Goal: Task Accomplishment & Management: Manage account settings

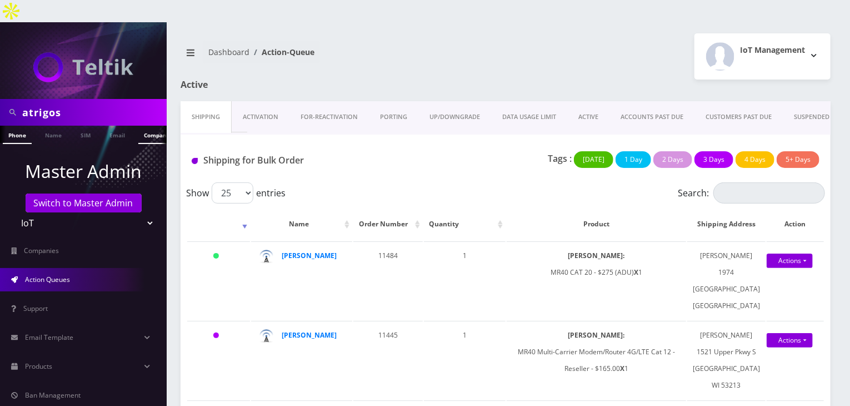
click at [151, 126] on link "Company" at bounding box center [156, 135] width 37 height 18
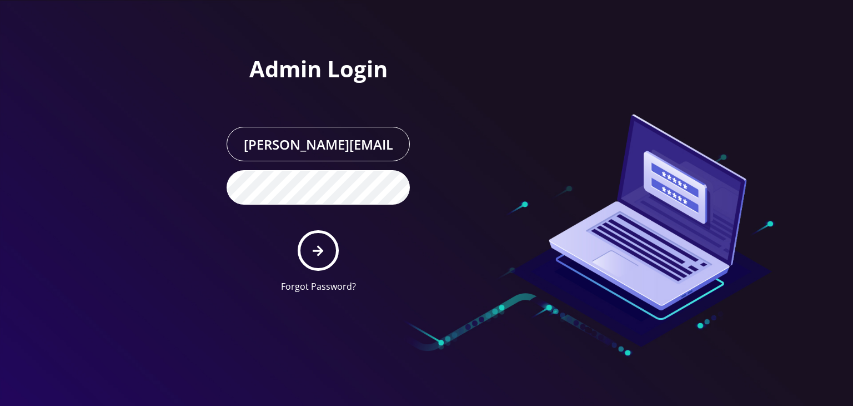
click at [313, 245] on icon "submit" at bounding box center [318, 250] width 11 height 12
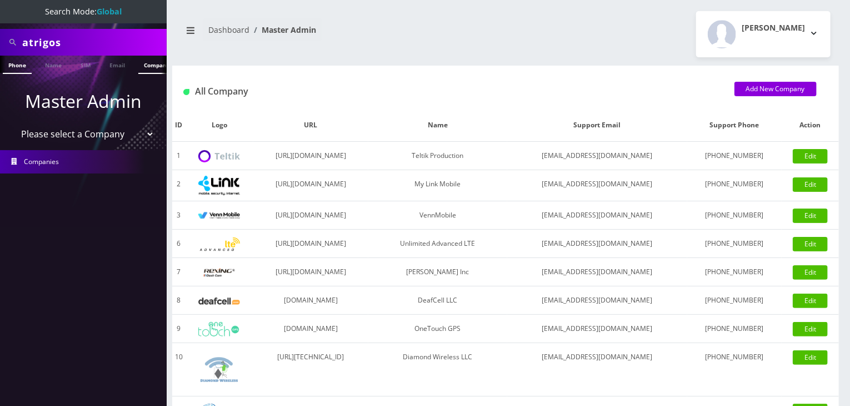
click at [147, 66] on link "Company" at bounding box center [156, 65] width 37 height 18
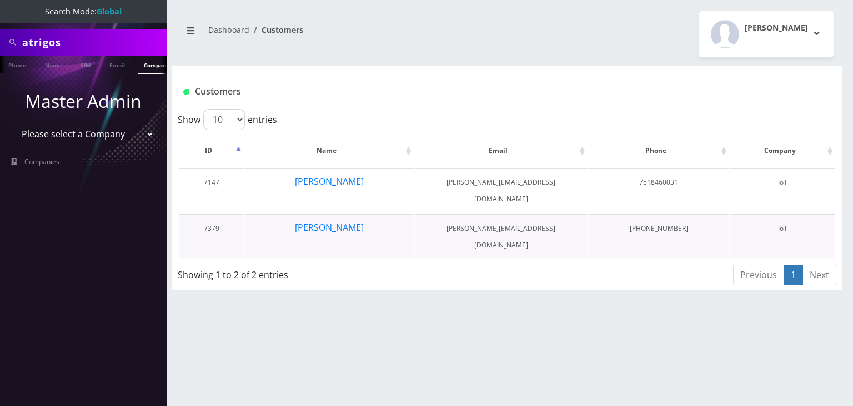
scroll to position [0, 6]
click at [331, 183] on button "Steve Anderson" at bounding box center [329, 181] width 70 height 14
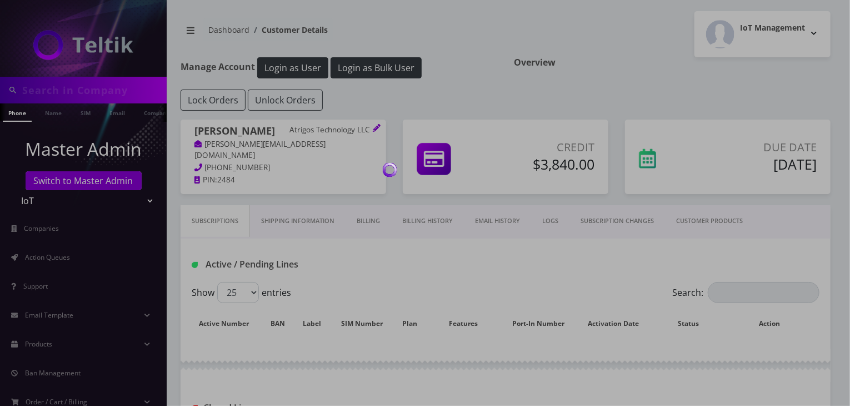
type input "atrigos"
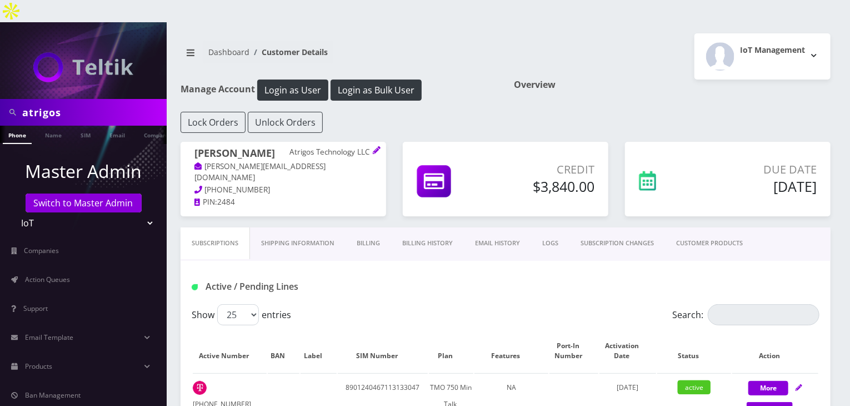
drag, startPoint x: 43, startPoint y: 96, endPoint x: 0, endPoint y: 101, distance: 43.1
click at [0, 101] on div "atrigos" at bounding box center [83, 112] width 167 height 27
type input "komail"
click at [48, 126] on link "Name" at bounding box center [53, 135] width 28 height 18
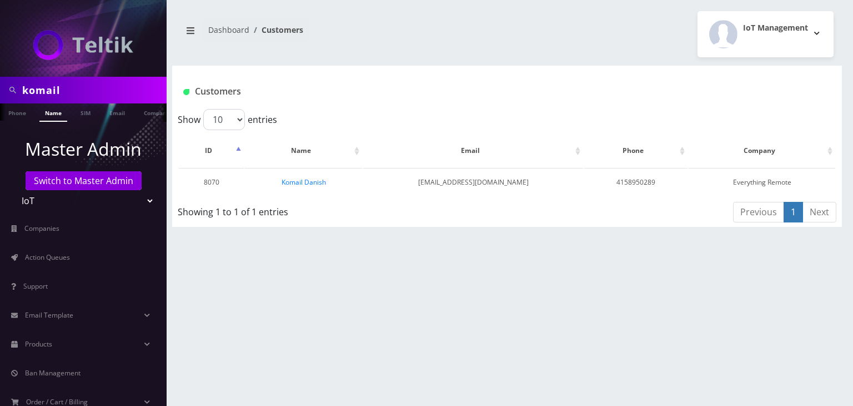
click at [318, 182] on link "Komail Danish" at bounding box center [304, 181] width 44 height 9
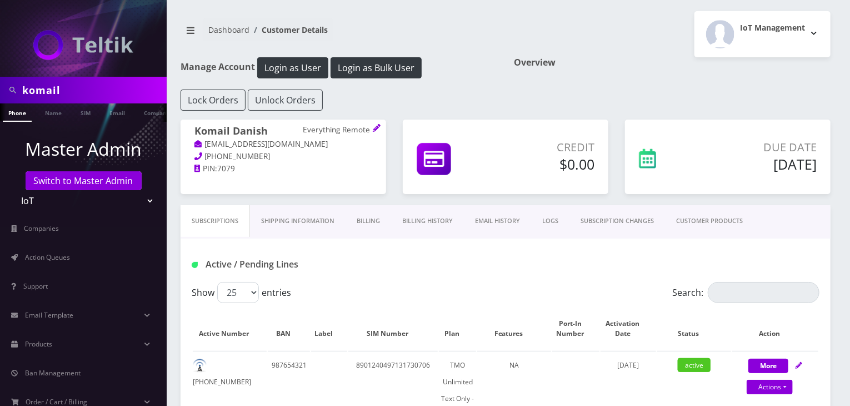
click at [704, 224] on link "CUSTOMER PRODUCTS" at bounding box center [709, 221] width 89 height 32
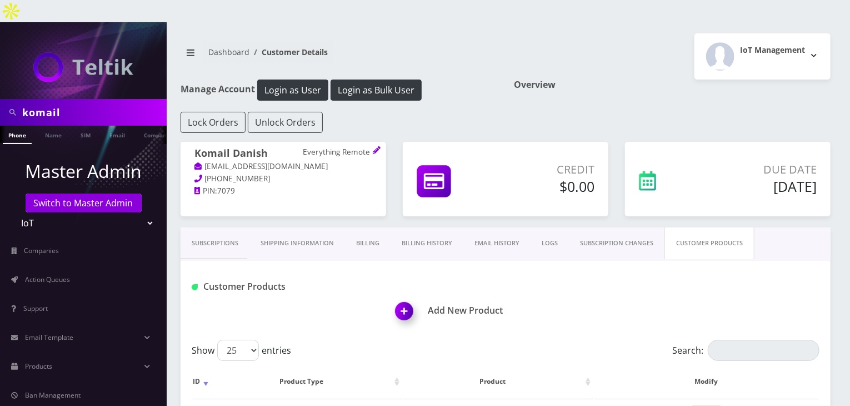
scroll to position [278, 0]
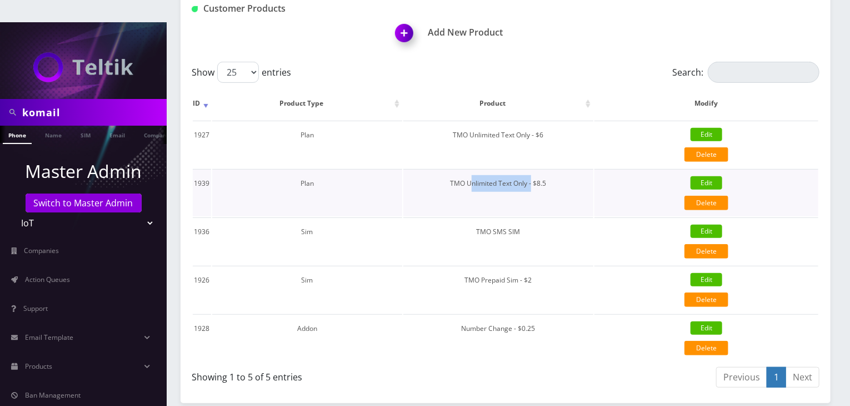
drag, startPoint x: 534, startPoint y: 161, endPoint x: 473, endPoint y: 159, distance: 60.6
click at [473, 169] on td "TMO Unlimited Text Only - $8.5" at bounding box center [498, 192] width 190 height 47
click at [458, 62] on div "Show 25 50 100 250 500 entries" at bounding box center [427, 72] width 471 height 21
drag, startPoint x: 552, startPoint y: 158, endPoint x: 547, endPoint y: 166, distance: 9.2
click at [547, 169] on td "TMO Unlimited Text Only - $8.5" at bounding box center [498, 192] width 190 height 47
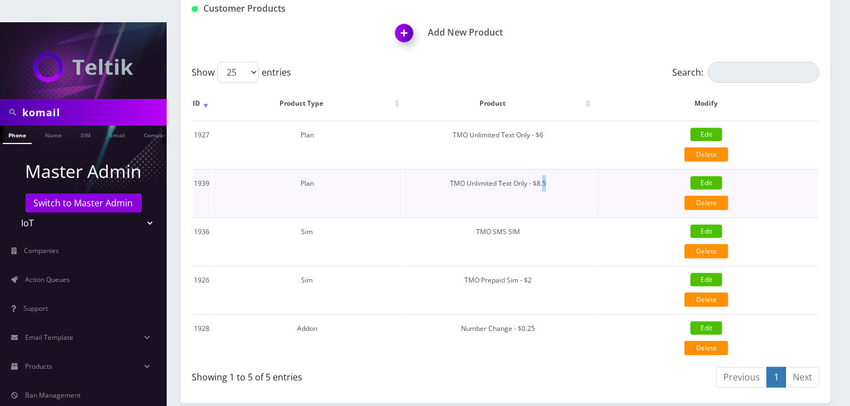
click at [553, 169] on td "TMO Unlimited Text Only - $8.5" at bounding box center [498, 192] width 190 height 47
drag, startPoint x: 556, startPoint y: 161, endPoint x: 458, endPoint y: 166, distance: 97.9
click at [458, 169] on td "TMO Unlimited Text Only - $8.5" at bounding box center [498, 192] width 190 height 47
drag, startPoint x: 552, startPoint y: 114, endPoint x: 456, endPoint y: 118, distance: 96.2
click at [456, 121] on td "TMO Unlimited Text Only - $6" at bounding box center [498, 144] width 190 height 47
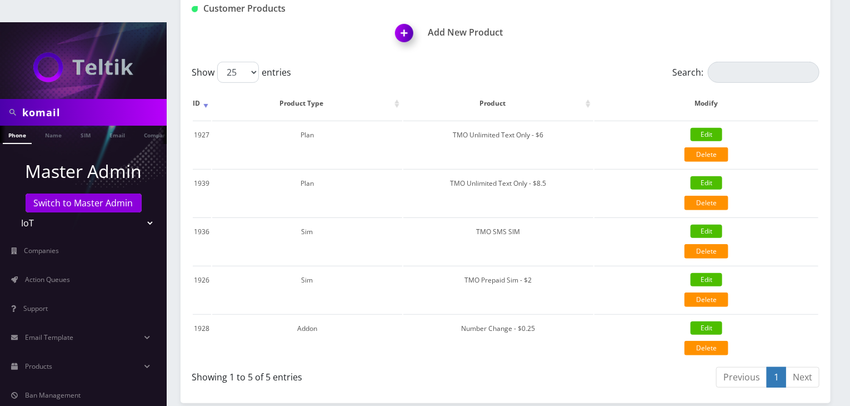
click at [557, 30] on div "Add New Product" at bounding box center [612, 26] width 429 height 54
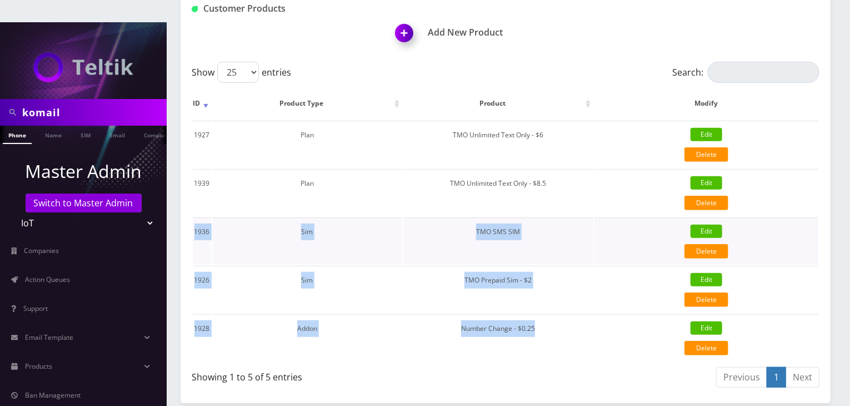
drag, startPoint x: 514, startPoint y: 302, endPoint x: 195, endPoint y: 212, distance: 332.0
click at [195, 212] on tbody "1927 Plan TMO Unlimited Text Only - $6 Edit Delete {"id":1927,"customer_id":807…" at bounding box center [506, 241] width 626 height 241
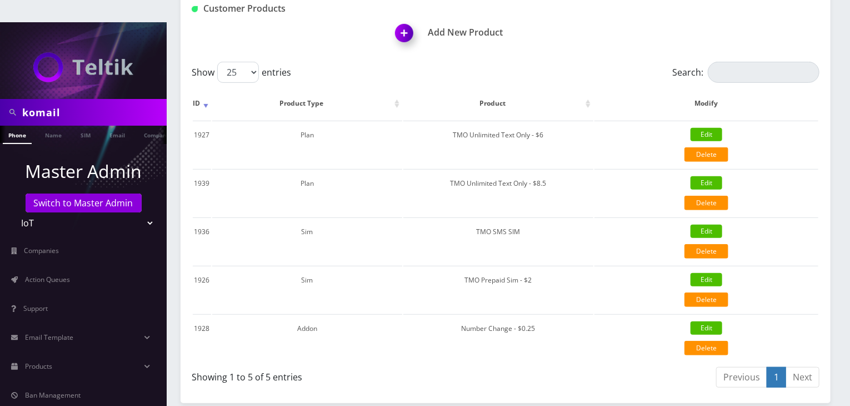
click at [189, 218] on div "Show 25 50 100 250 500 entries Search: ID Product Type Product Modify 1927 Plan…" at bounding box center [506, 227] width 650 height 330
drag, startPoint x: 192, startPoint y: 205, endPoint x: 249, endPoint y: 234, distance: 63.6
click at [249, 234] on tr "1936 Sim TMO SMS SIM Edit Delete {"id":1936,"customer_id":8070,"product_type":3…" at bounding box center [506, 240] width 626 height 47
click at [188, 211] on div "Show 25 50 100 250 500 entries Search: ID Product Type Product Modify 1927 Plan…" at bounding box center [506, 227] width 650 height 330
drag, startPoint x: 188, startPoint y: 209, endPoint x: 180, endPoint y: 208, distance: 8.5
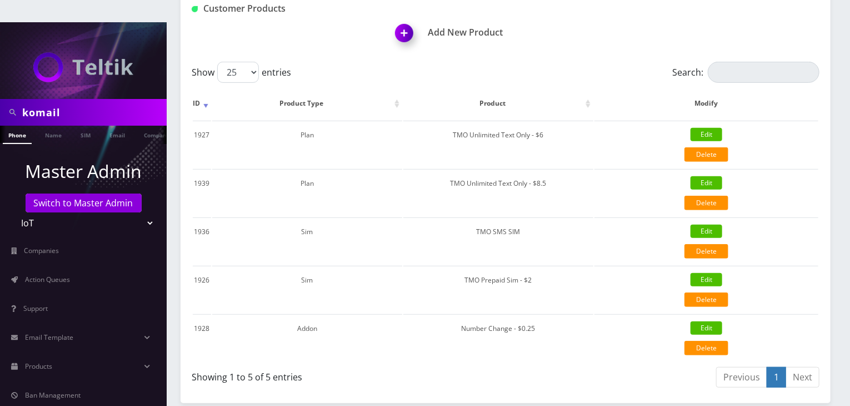
click at [180, 208] on div "Subscriptions Shipping Information Billing Billing History EMAIL HISTORY LOGS S…" at bounding box center [505, 175] width 667 height 453
drag, startPoint x: 180, startPoint y: 208, endPoint x: 191, endPoint y: 202, distance: 12.4
click at [184, 205] on div "Subscriptions Shipping Information Billing Billing History EMAIL HISTORY LOGS S…" at bounding box center [505, 175] width 667 height 453
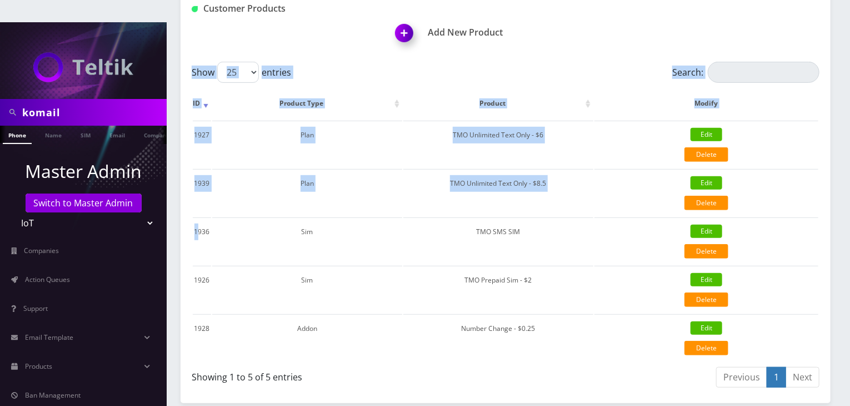
drag, startPoint x: 196, startPoint y: 205, endPoint x: 189, endPoint y: 204, distance: 6.7
click at [189, 204] on div "Show 25 50 100 250 500 entries Search: ID Product Type Product Modify 1927 Plan…" at bounding box center [506, 227] width 650 height 330
click at [193, 217] on td "1936" at bounding box center [202, 240] width 18 height 47
drag, startPoint x: 191, startPoint y: 207, endPoint x: 196, endPoint y: 214, distance: 8.8
click at [196, 214] on table "ID Product Type Product Modify 1927 Plan TMO Unlimited Text Only - $6 Edit Dele…" at bounding box center [506, 224] width 628 height 276
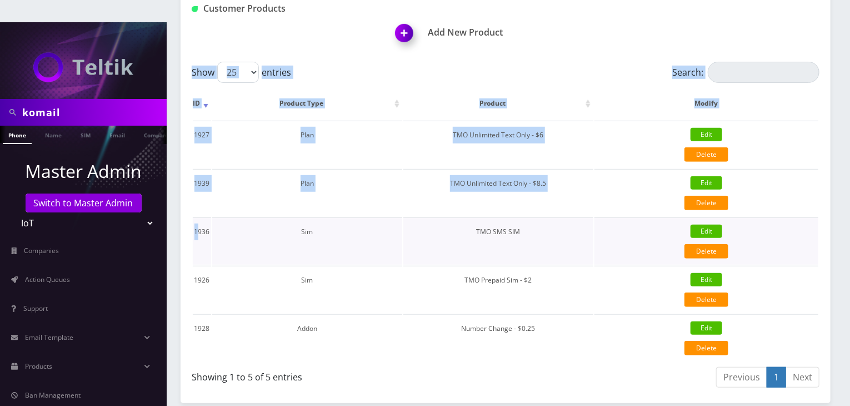
click at [193, 217] on td "1936" at bounding box center [202, 240] width 18 height 47
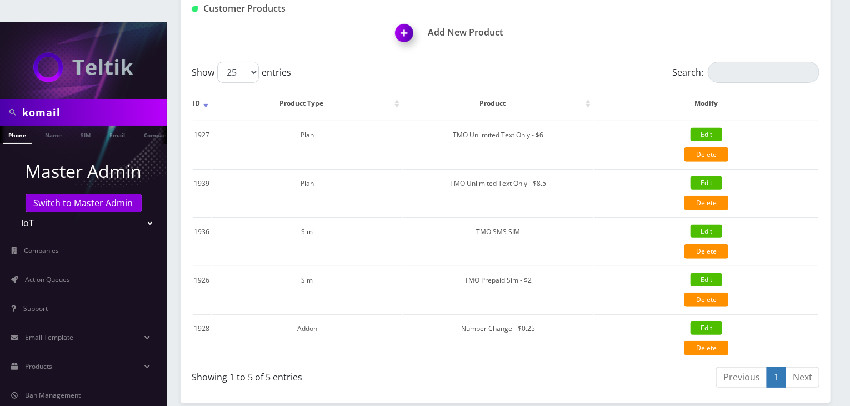
click at [187, 207] on div "Show 25 50 100 250 500 entries Search: ID Product Type Product Modify 1927 Plan…" at bounding box center [506, 227] width 650 height 330
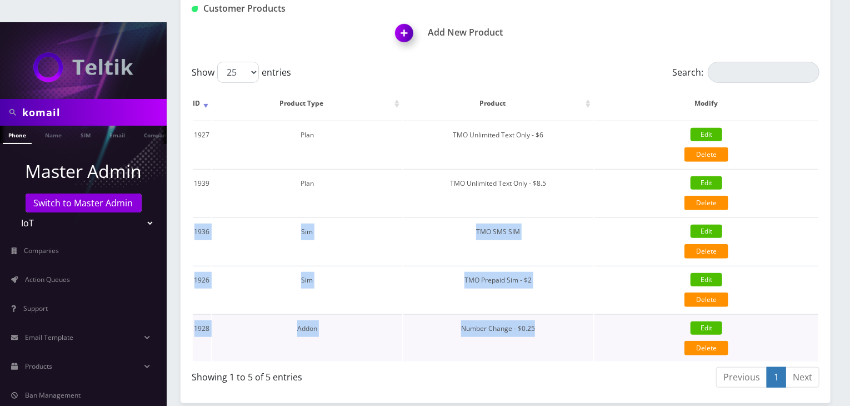
drag, startPoint x: 195, startPoint y: 205, endPoint x: 569, endPoint y: 313, distance: 389.2
click at [569, 313] on tbody "1927 Plan TMO Unlimited Text Only - $6 Edit Delete {"id":1927,"customer_id":807…" at bounding box center [506, 241] width 626 height 241
click at [195, 217] on td "1936" at bounding box center [202, 240] width 18 height 47
drag, startPoint x: 192, startPoint y: 206, endPoint x: 568, endPoint y: 262, distance: 380.3
click at [568, 262] on tbody "1927 Plan TMO Unlimited Text Only - $6 Edit Delete {"id":1927,"customer_id":807…" at bounding box center [506, 241] width 626 height 241
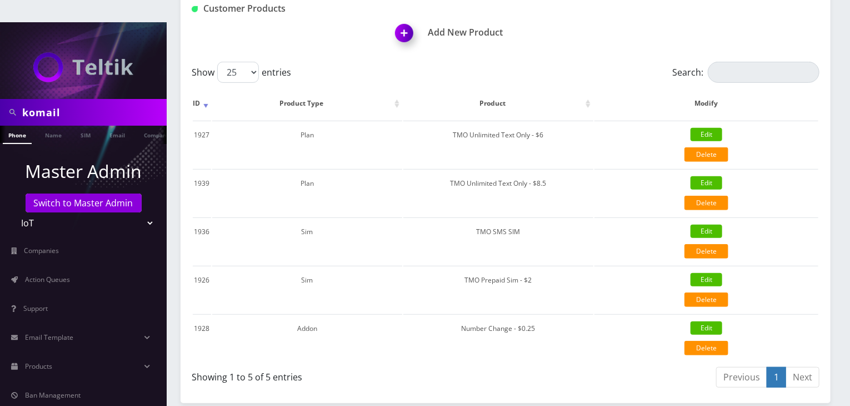
click at [189, 208] on div "Show 25 50 100 250 500 entries Search: ID Product Type Product Modify 1927 Plan…" at bounding box center [506, 227] width 650 height 330
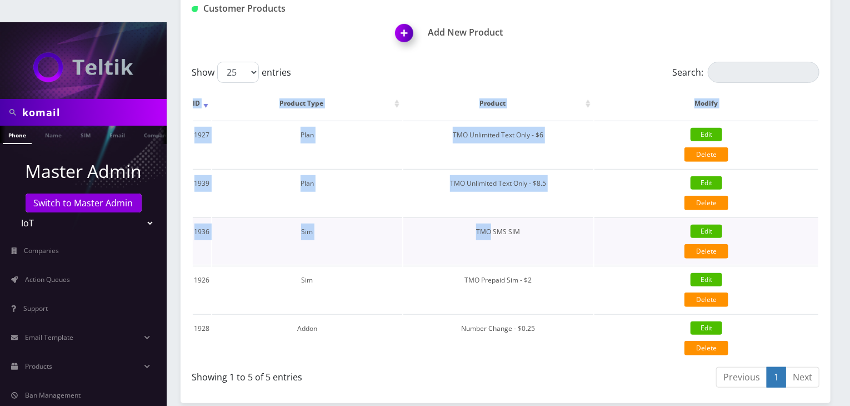
drag, startPoint x: 189, startPoint y: 208, endPoint x: 473, endPoint y: 223, distance: 284.8
click at [473, 223] on div "Show 25 50 100 250 500 entries Search: ID Product Type Product Modify 1927 Plan…" at bounding box center [506, 227] width 650 height 330
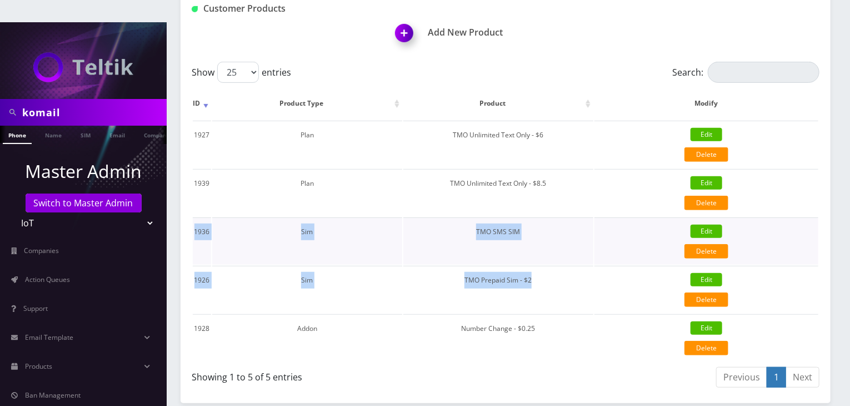
drag, startPoint x: 539, startPoint y: 254, endPoint x: 192, endPoint y: 211, distance: 349.9
click at [193, 211] on tbody "1927 Plan TMO Unlimited Text Only - $6 Edit Delete {"id":1927,"customer_id":807…" at bounding box center [506, 241] width 626 height 241
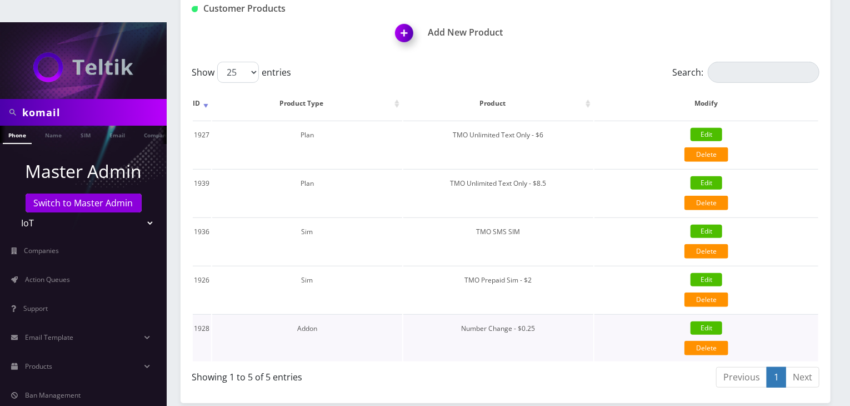
click at [466, 329] on td "Number Change - $0.25" at bounding box center [498, 337] width 190 height 47
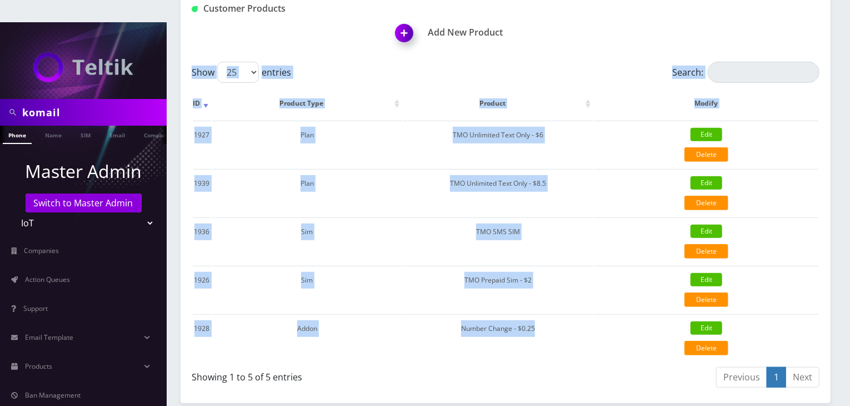
drag, startPoint x: 537, startPoint y: 305, endPoint x: 184, endPoint y: 110, distance: 402.6
click at [184, 110] on div "Show 25 50 100 250 500 entries Search: ID Product Type Product Modify 1927 Plan…" at bounding box center [506, 227] width 650 height 330
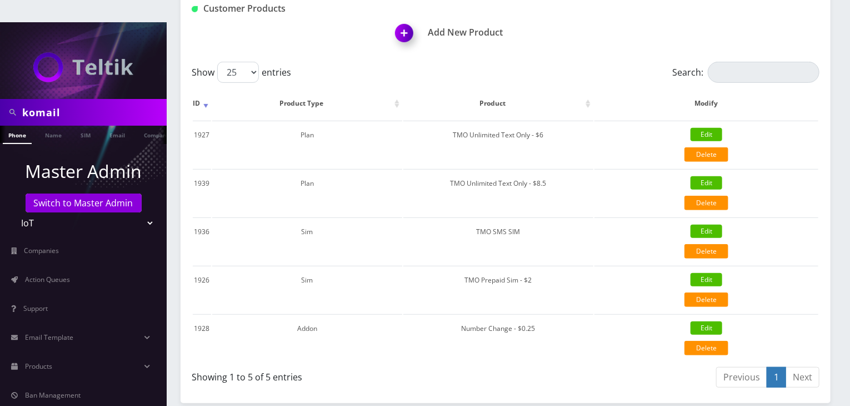
click at [447, 34] on div "Customer Products Add New Product" at bounding box center [506, 22] width 650 height 79
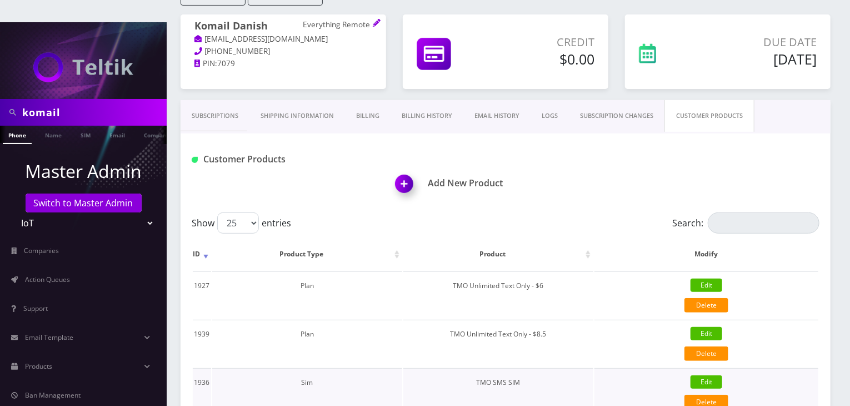
scroll to position [185, 0]
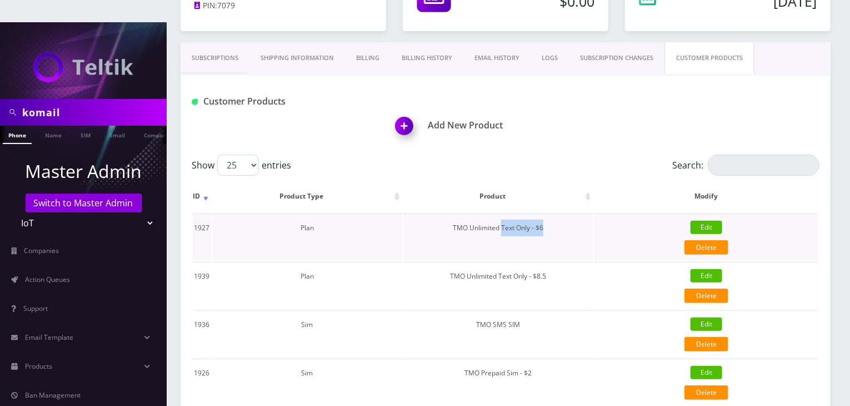
drag, startPoint x: 554, startPoint y: 203, endPoint x: 502, endPoint y: 207, distance: 51.9
click at [502, 213] on td "TMO Unlimited Text Only - $6" at bounding box center [498, 236] width 190 height 47
click at [448, 154] on div "Show 25 50 100 250 500 entries" at bounding box center [427, 164] width 471 height 21
click at [224, 42] on link "Subscriptions" at bounding box center [215, 58] width 69 height 32
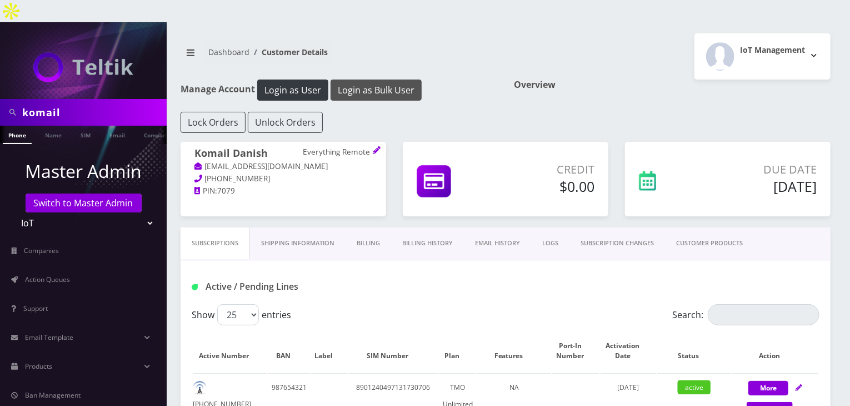
click at [384, 79] on button "Login as Bulk User" at bounding box center [376, 89] width 91 height 21
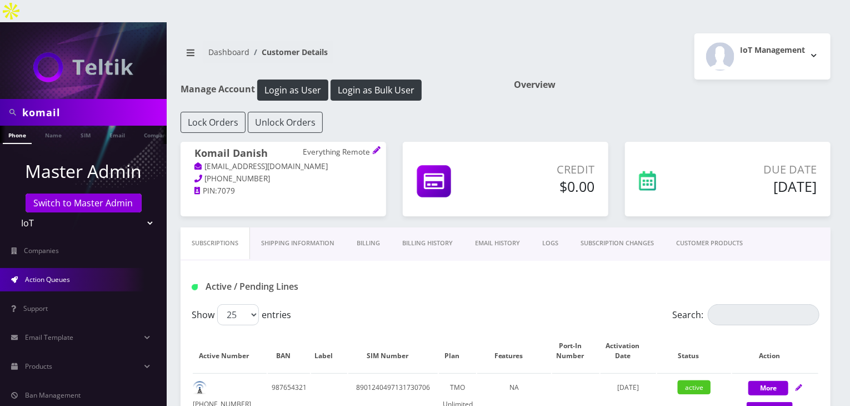
click at [69, 274] on span "Action Queues" at bounding box center [47, 278] width 45 height 9
